Goal: Task Accomplishment & Management: Use online tool/utility

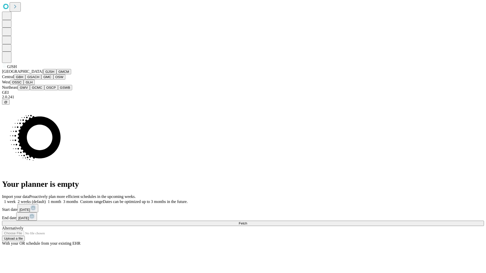
click at [43, 74] on button "GJSH" at bounding box center [49, 71] width 13 height 5
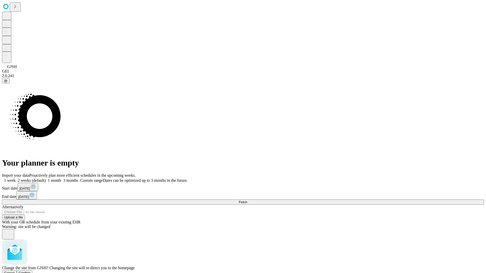
click at [31, 271] on span "Confirm" at bounding box center [25, 273] width 12 height 4
click at [61, 178] on label "1 month" at bounding box center [53, 180] width 15 height 4
click at [247, 200] on span "Fetch" at bounding box center [243, 202] width 8 height 4
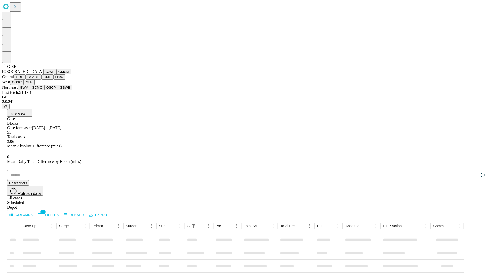
click at [56, 74] on button "GMCM" at bounding box center [63, 71] width 15 height 5
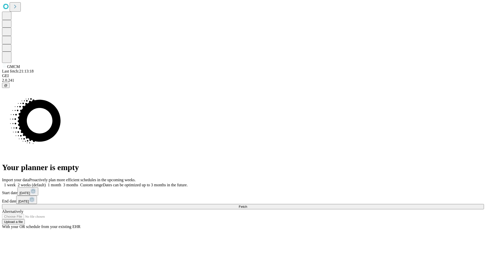
click at [247, 205] on span "Fetch" at bounding box center [243, 207] width 8 height 4
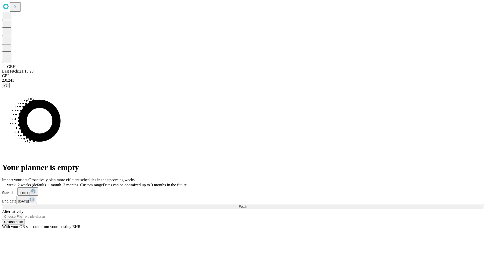
click at [61, 183] on label "1 month" at bounding box center [53, 185] width 15 height 4
click at [247, 205] on span "Fetch" at bounding box center [243, 207] width 8 height 4
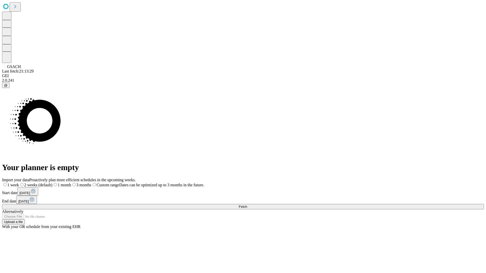
click at [71, 183] on label "1 month" at bounding box center [61, 185] width 19 height 4
click at [247, 205] on span "Fetch" at bounding box center [243, 207] width 8 height 4
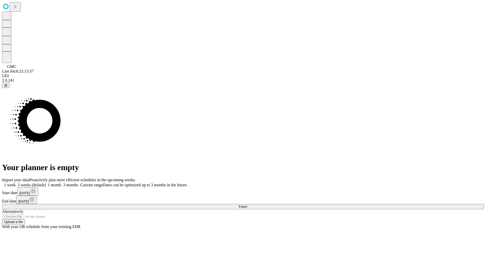
click at [61, 183] on label "1 month" at bounding box center [53, 185] width 15 height 4
click at [247, 205] on span "Fetch" at bounding box center [243, 207] width 8 height 4
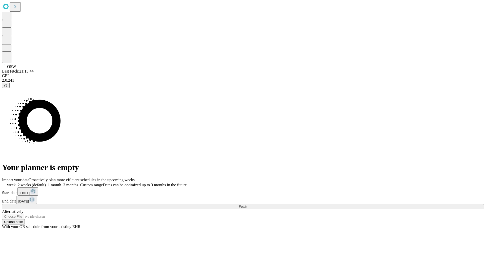
click at [61, 183] on label "1 month" at bounding box center [53, 185] width 15 height 4
click at [247, 205] on span "Fetch" at bounding box center [243, 207] width 8 height 4
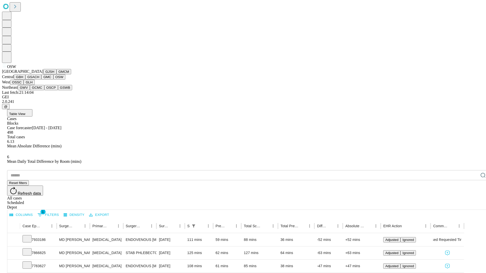
click at [24, 85] on button "OSSC" at bounding box center [17, 82] width 14 height 5
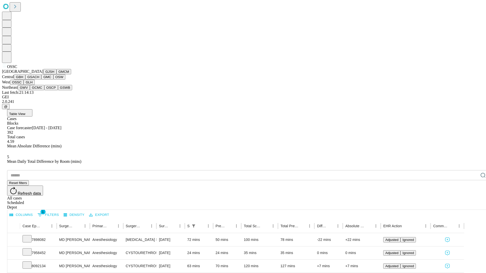
click at [34, 85] on button "GLH" at bounding box center [29, 82] width 11 height 5
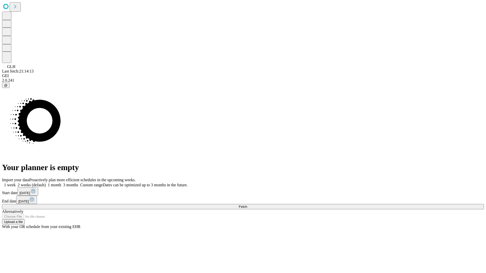
click at [61, 183] on label "1 month" at bounding box center [53, 185] width 15 height 4
click at [247, 205] on span "Fetch" at bounding box center [243, 207] width 8 height 4
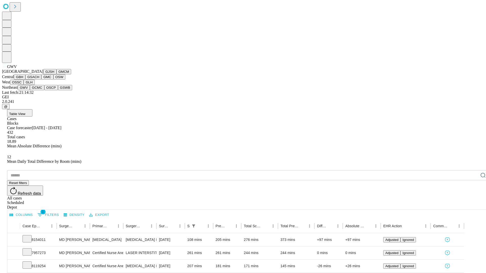
click at [39, 90] on button "GCMC" at bounding box center [37, 87] width 14 height 5
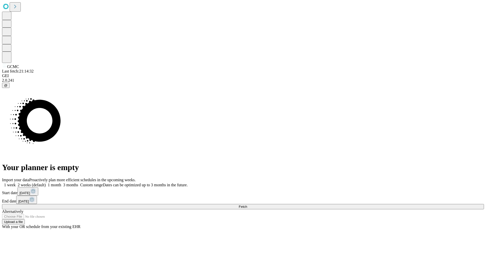
click at [61, 183] on label "1 month" at bounding box center [53, 185] width 15 height 4
click at [247, 205] on span "Fetch" at bounding box center [243, 207] width 8 height 4
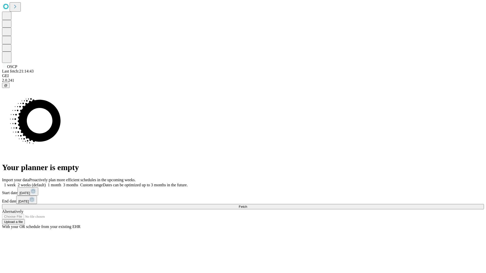
click at [61, 183] on label "1 month" at bounding box center [53, 185] width 15 height 4
click at [247, 205] on span "Fetch" at bounding box center [243, 207] width 8 height 4
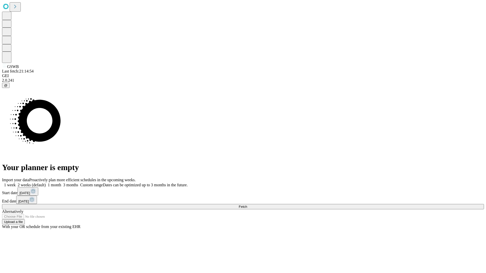
click at [61, 183] on label "1 month" at bounding box center [53, 185] width 15 height 4
click at [247, 205] on span "Fetch" at bounding box center [243, 207] width 8 height 4
